Goal: Task Accomplishment & Management: Use online tool/utility

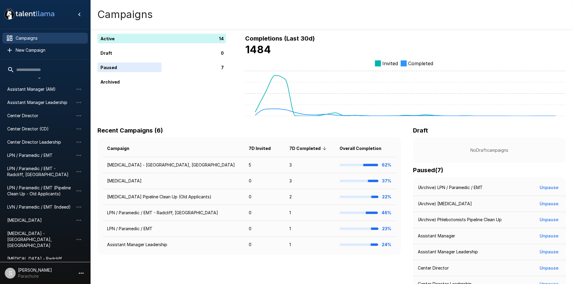
scroll to position [53, 0]
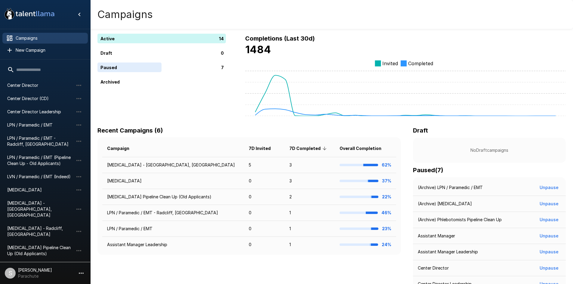
click at [30, 267] on p "7" at bounding box center [31, 270] width 3 height 7
click at [81, 267] on icon "button" at bounding box center [79, 270] width 7 height 7
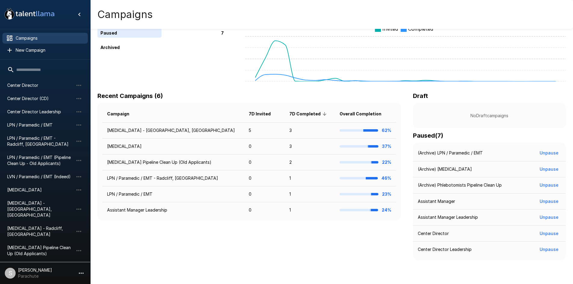
click at [78, 269] on icon "button" at bounding box center [80, 270] width 4 height 2
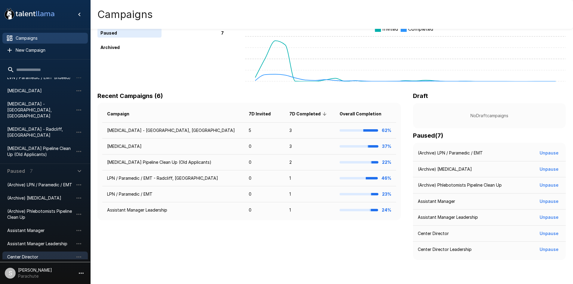
scroll to position [154, 0]
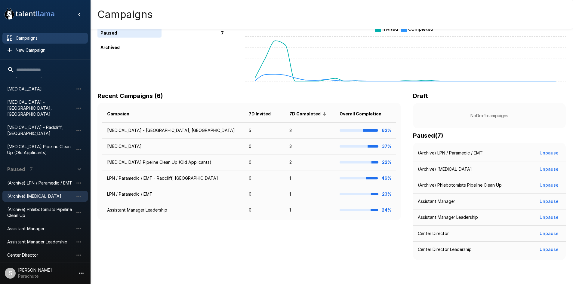
click at [35, 193] on span "(Archive) [MEDICAL_DATA]" at bounding box center [40, 196] width 66 height 6
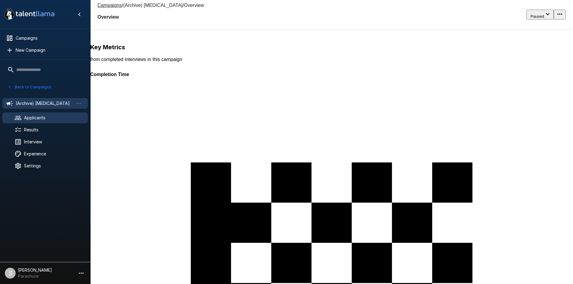
click at [41, 117] on span "Applicants" at bounding box center [53, 118] width 59 height 6
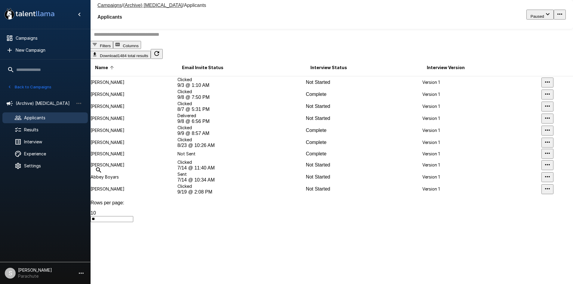
click at [142, 41] on input "text" at bounding box center [335, 34] width 490 height 13
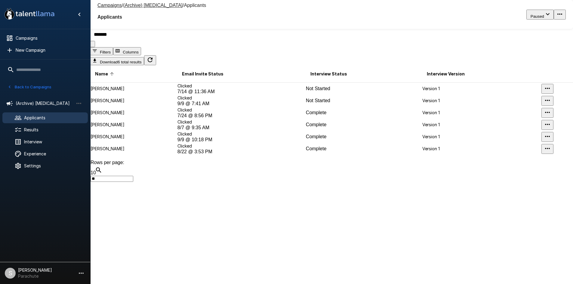
type input "*******"
click at [177, 143] on td "[PERSON_NAME]" at bounding box center [133, 137] width 87 height 12
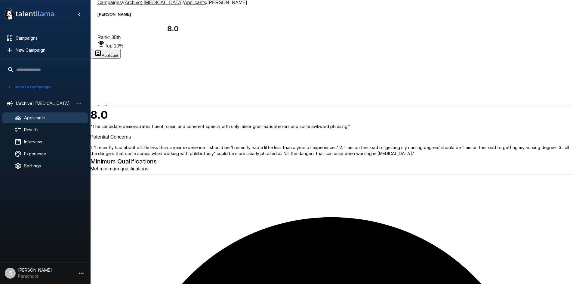
click at [60, 49] on button "Transcript" at bounding box center [46, 54] width 30 height 10
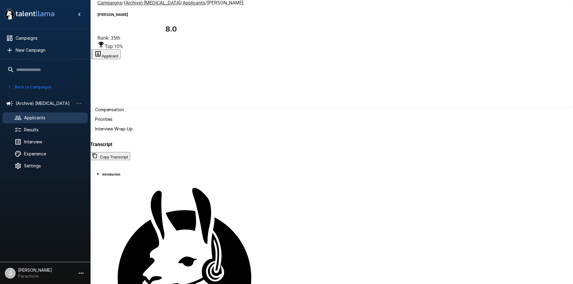
scroll to position [28, 0]
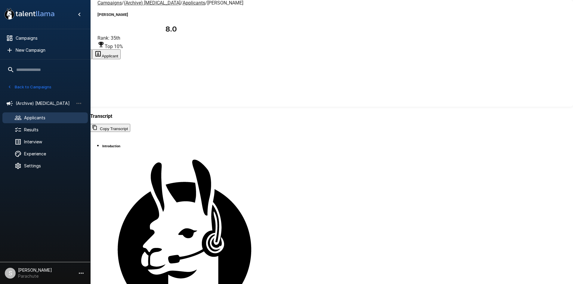
scroll to position [504, 0]
